Goal: Information Seeking & Learning: Learn about a topic

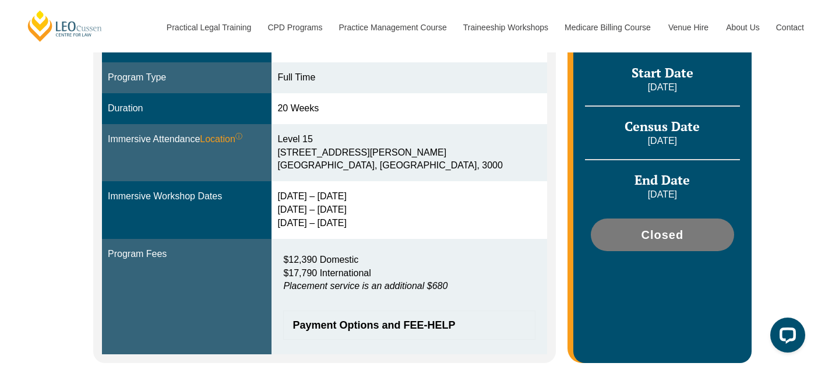
scroll to position [353, 0]
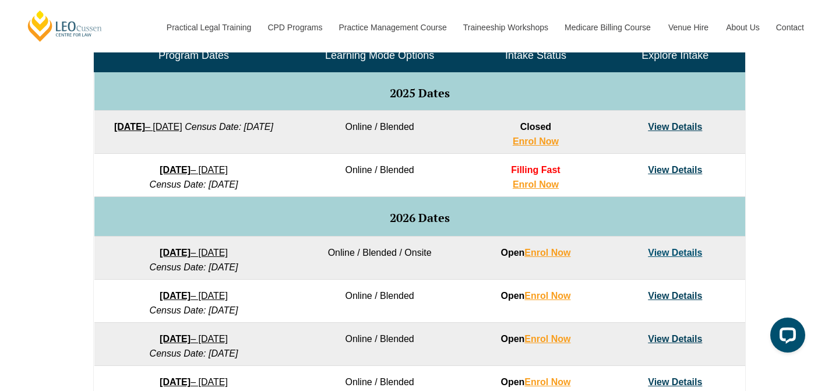
click at [690, 171] on link "View Details" at bounding box center [675, 170] width 54 height 10
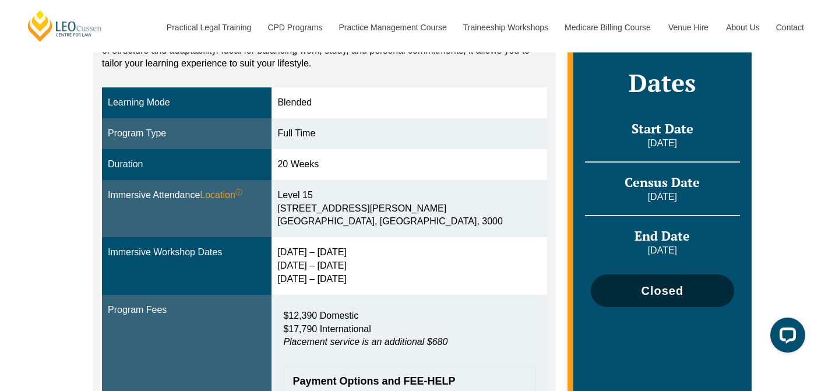
scroll to position [287, 0]
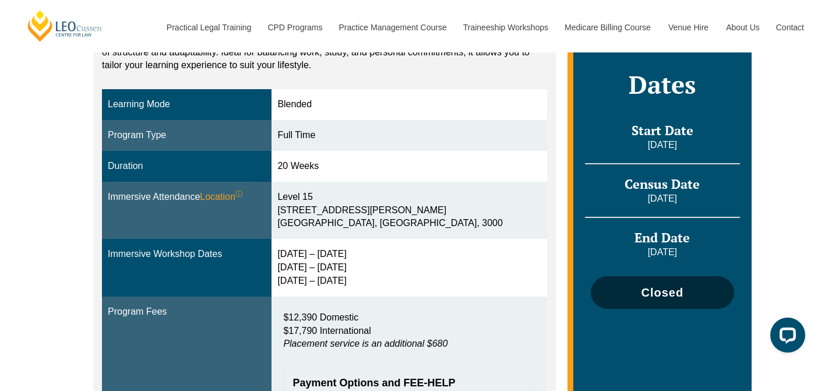
click at [660, 287] on span "Closed" at bounding box center [662, 293] width 43 height 12
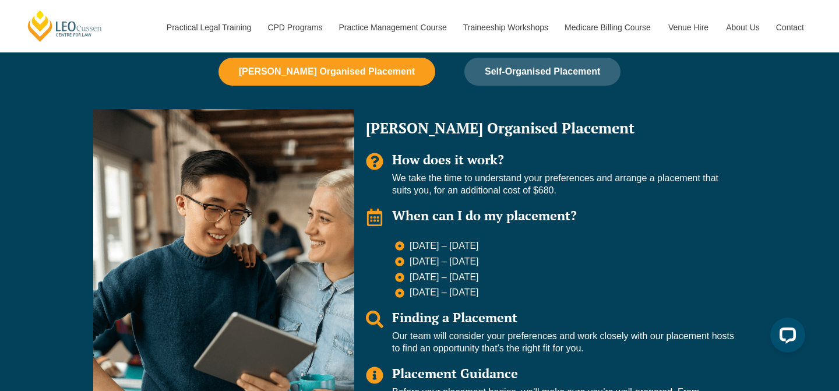
scroll to position [832, 0]
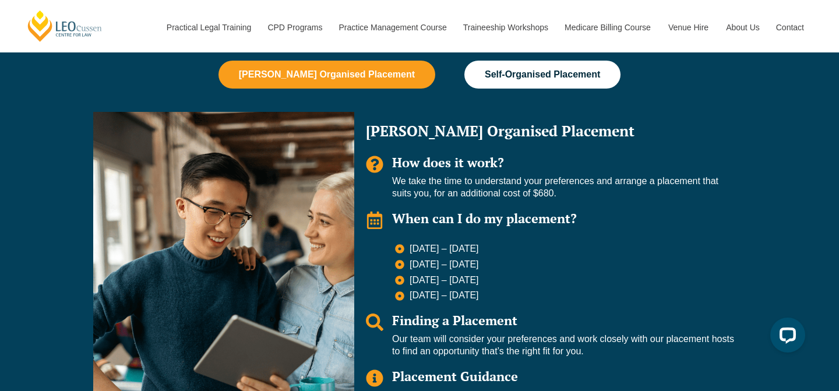
click at [509, 80] on button "Self-Organised Placement" at bounding box center [542, 75] width 156 height 28
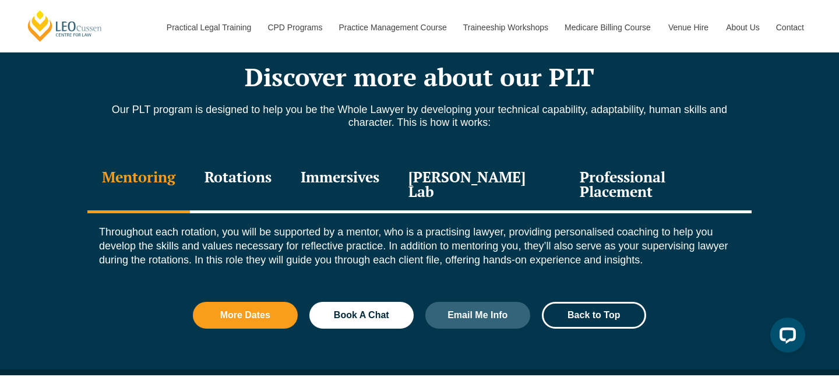
scroll to position [1259, 0]
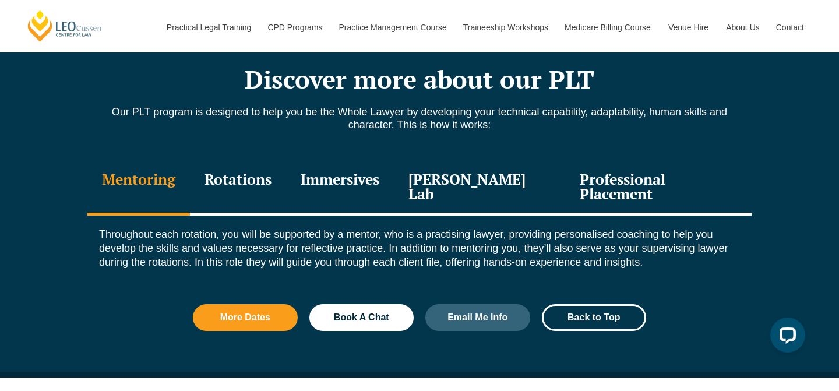
click at [249, 185] on div "Rotations" at bounding box center [238, 187] width 96 height 55
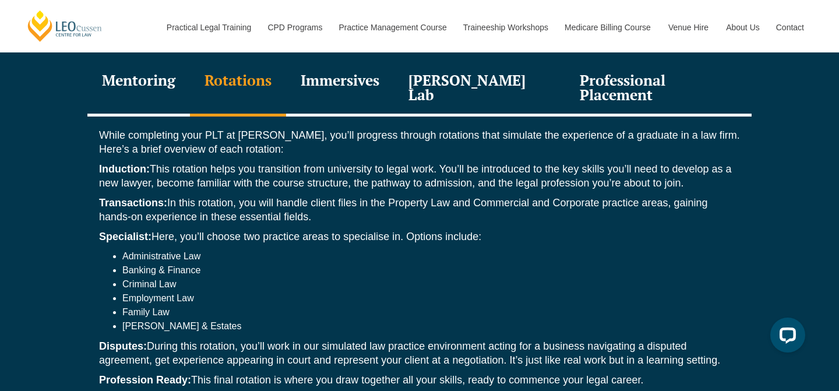
scroll to position [1356, 0]
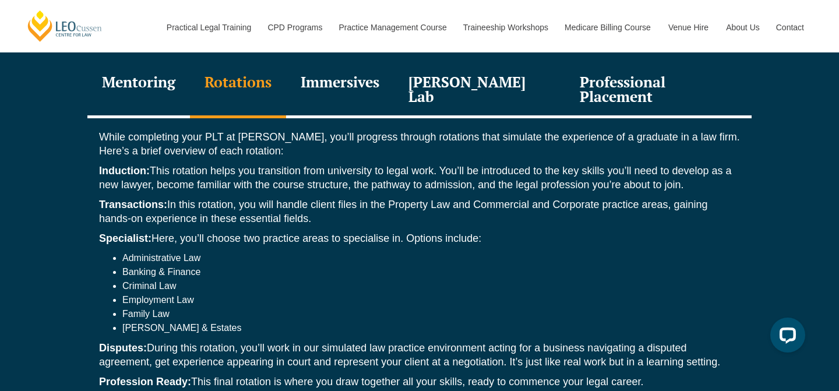
click at [385, 79] on div "Immersives" at bounding box center [340, 90] width 108 height 55
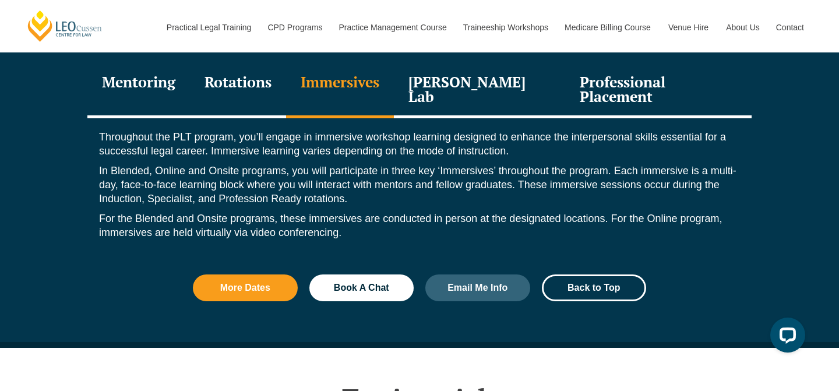
click at [457, 76] on div "Leo Justice Lab" at bounding box center [479, 90] width 171 height 55
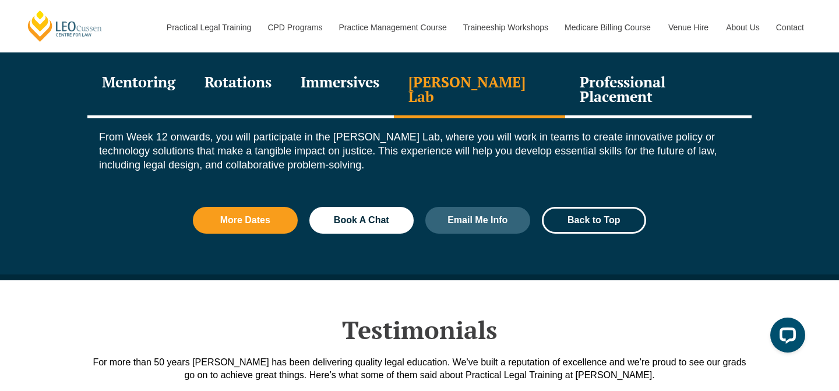
click at [580, 86] on div "Professional Placement" at bounding box center [658, 90] width 186 height 55
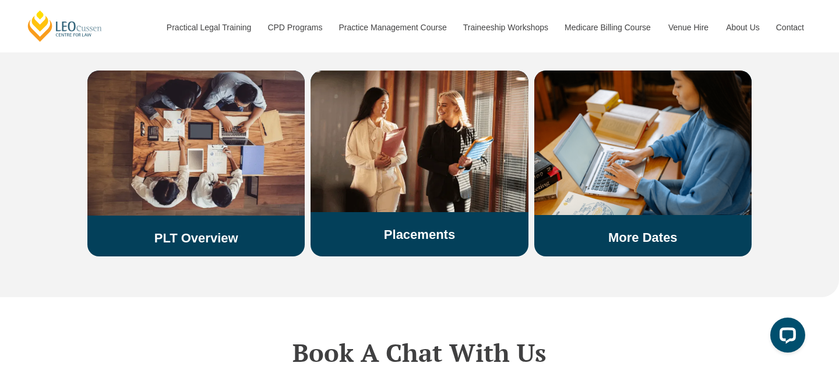
scroll to position [2131, 0]
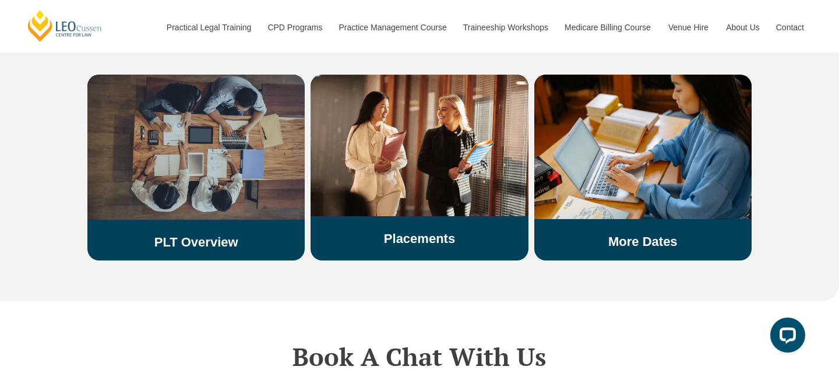
click at [193, 166] on img at bounding box center [195, 147] width 217 height 145
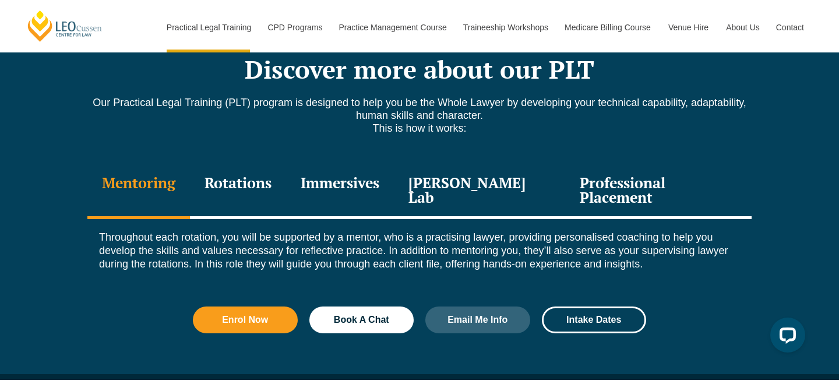
scroll to position [1606, 0]
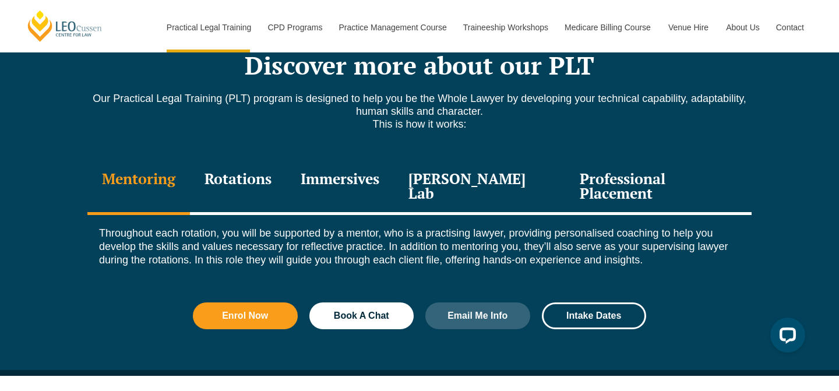
click at [261, 167] on div "Rotations" at bounding box center [238, 187] width 96 height 55
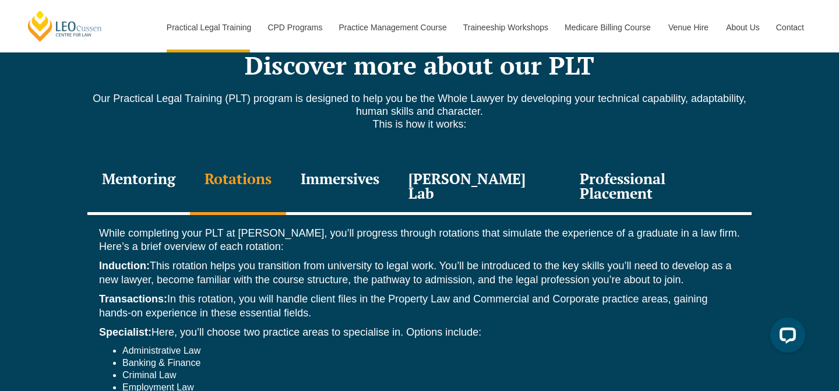
click at [343, 174] on div "Immersives" at bounding box center [340, 187] width 108 height 55
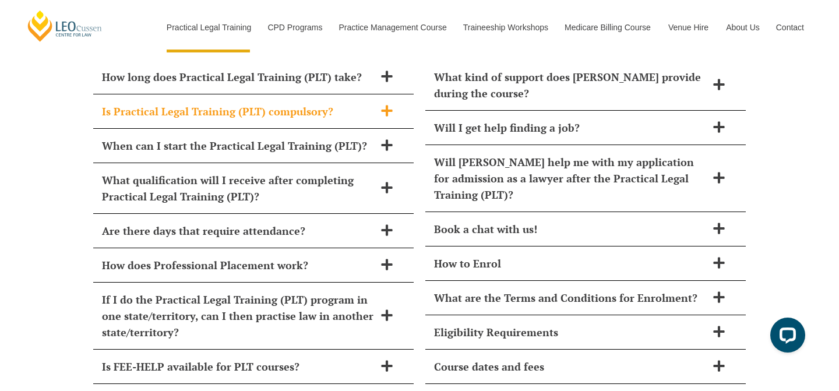
scroll to position [5159, 0]
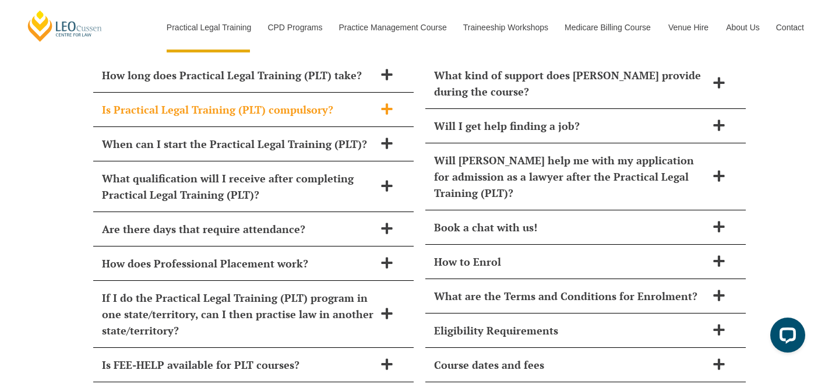
click at [365, 221] on h2 "Are there days that require attendance?" at bounding box center [238, 229] width 273 height 16
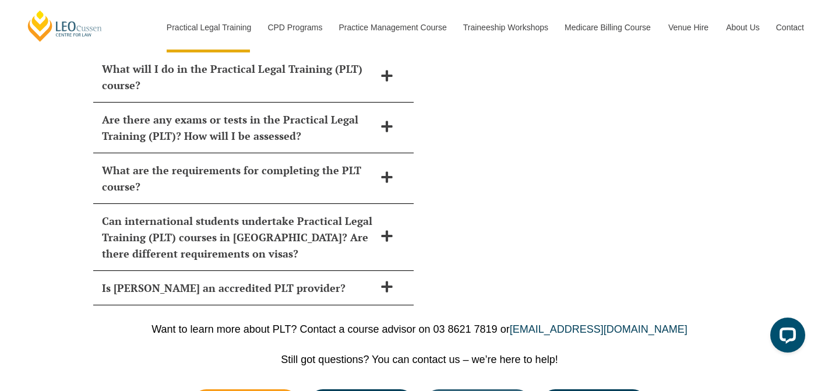
scroll to position [5819, 0]
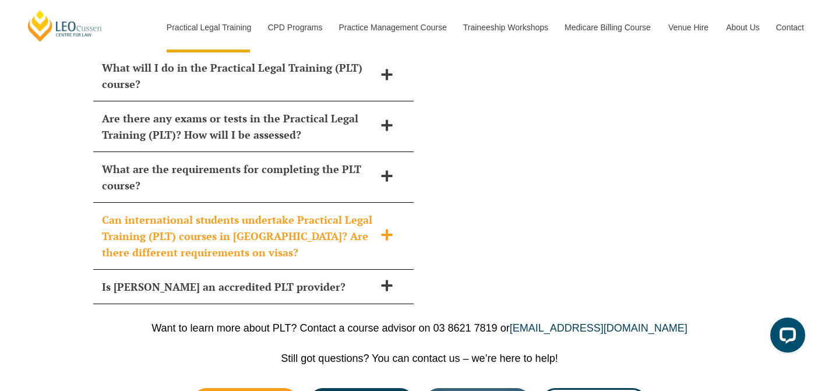
click at [349, 212] on h2 "Can international students undertake Practical Legal Training (PLT) courses in …" at bounding box center [238, 236] width 273 height 49
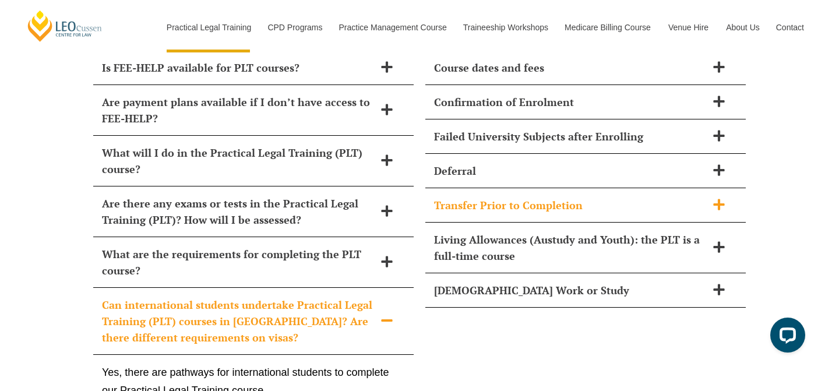
scroll to position [5457, 0]
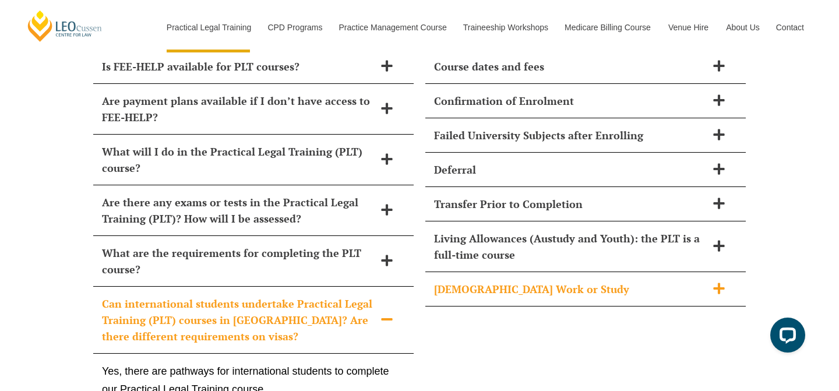
click at [590, 272] on div "Part-Time Work or Study" at bounding box center [585, 289] width 321 height 34
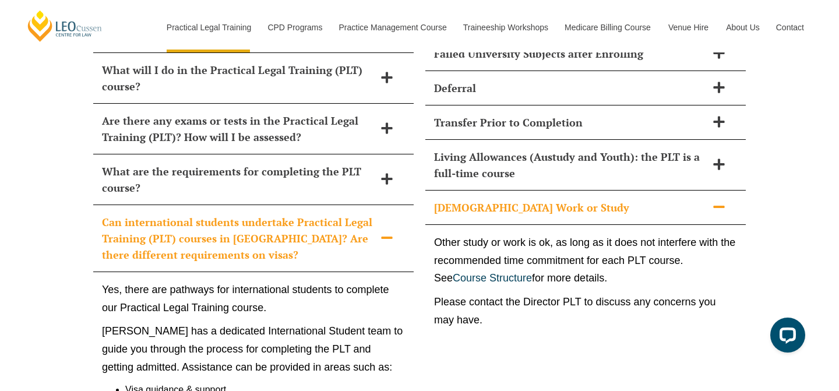
scroll to position [5547, 0]
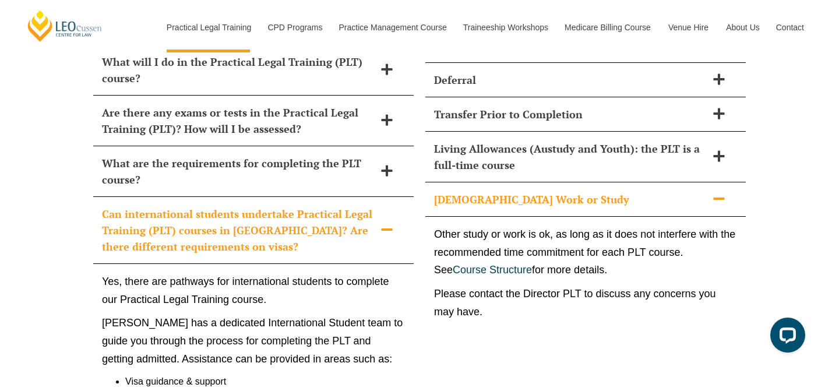
click at [323, 206] on h2 "Can international students undertake Practical Legal Training (PLT) courses in …" at bounding box center [238, 230] width 273 height 49
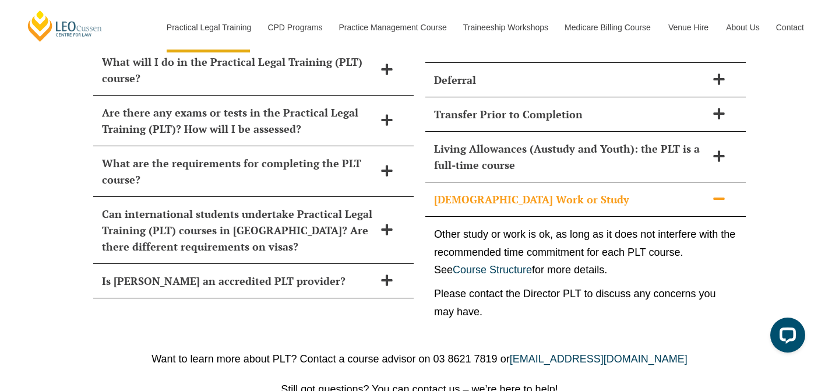
click at [639, 191] on h2 "Part-Time Work or Study" at bounding box center [570, 199] width 273 height 16
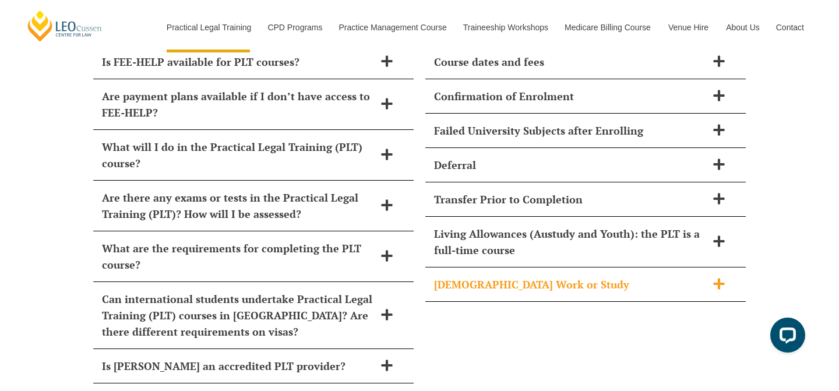
scroll to position [5455, 0]
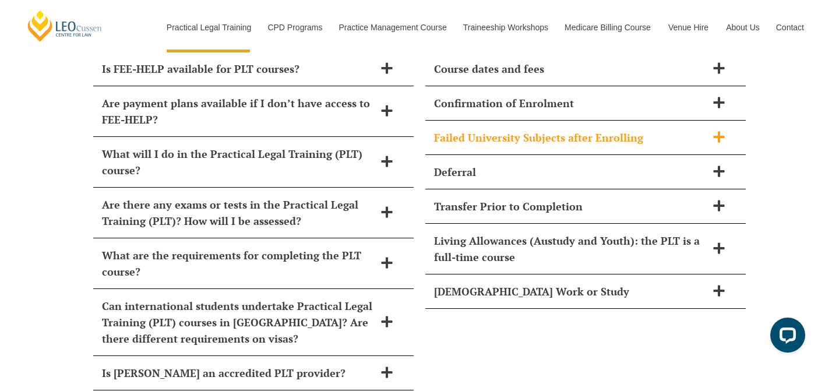
click at [654, 129] on h2 "Failed University Subjects after Enrolling" at bounding box center [570, 137] width 273 height 16
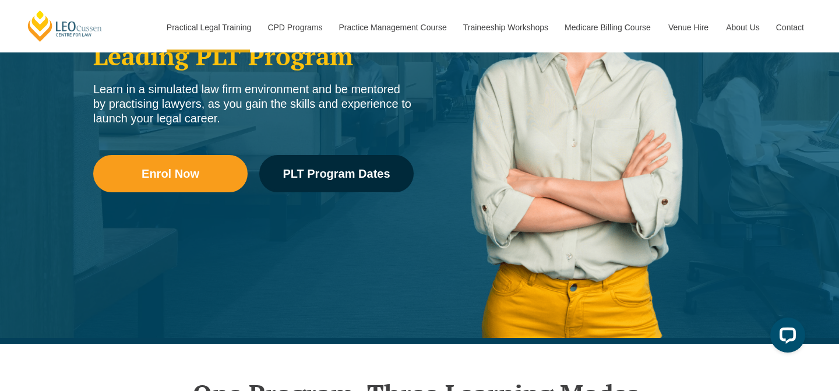
scroll to position [0, 0]
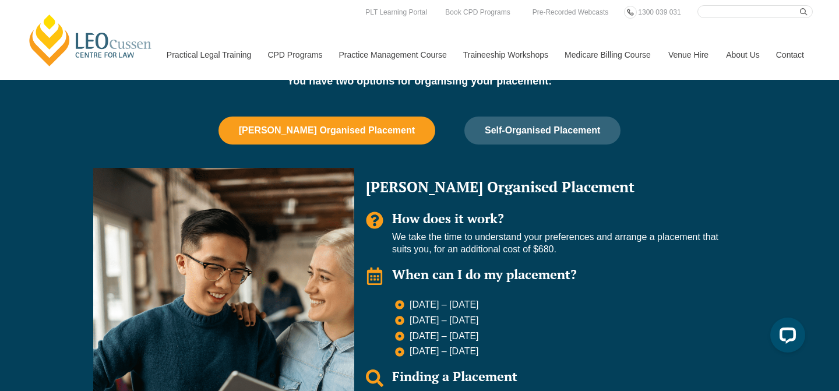
scroll to position [770, 0]
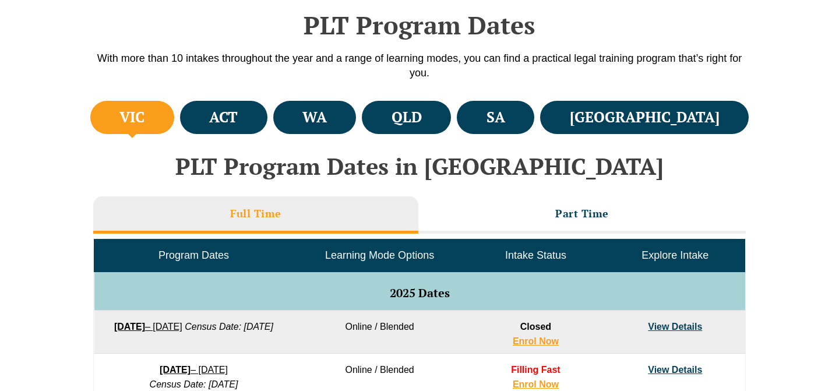
scroll to position [353, 0]
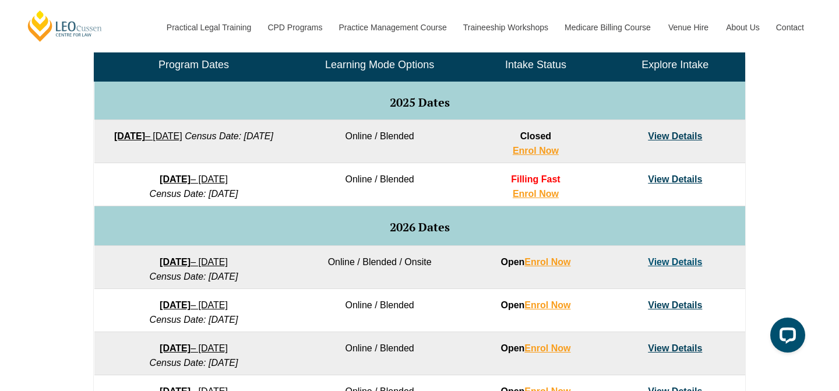
scroll to position [577, 0]
